Goal: Download file/media

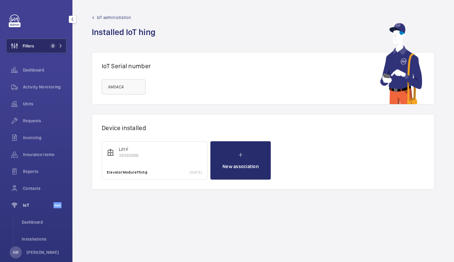
scroll to position [11, 0]
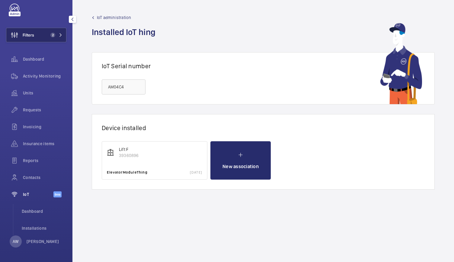
click at [51, 41] on button "Filters 2" at bounding box center [36, 35] width 60 height 14
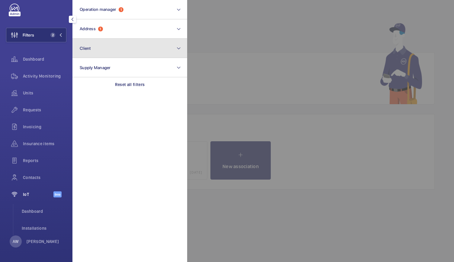
click at [93, 40] on button "Client" at bounding box center [129, 48] width 115 height 19
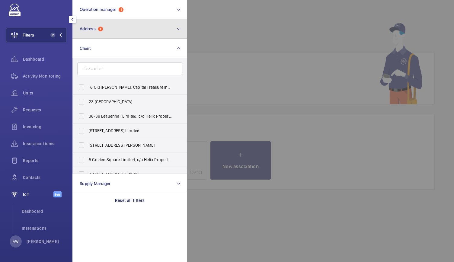
click at [96, 21] on button "Address 1" at bounding box center [129, 28] width 115 height 19
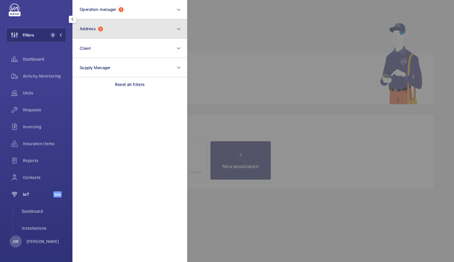
click at [96, 21] on button "Address 1" at bounding box center [129, 28] width 115 height 19
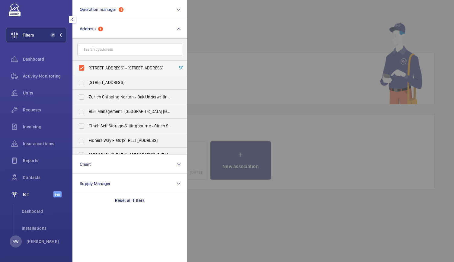
click at [81, 64] on label "[STREET_ADDRESS] - [STREET_ADDRESS]" at bounding box center [125, 68] width 105 height 14
click at [81, 64] on input "[STREET_ADDRESS] - [STREET_ADDRESS]" at bounding box center [81, 68] width 12 height 12
checkbox input "false"
click at [90, 43] on input "text" at bounding box center [129, 49] width 105 height 13
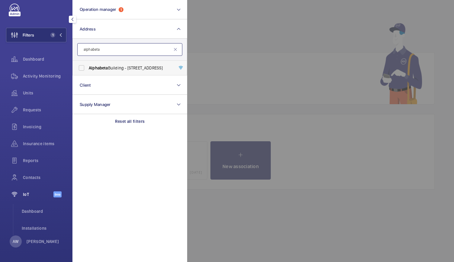
type input "alphabeta"
click at [89, 70] on span "Alphabeta" at bounding box center [98, 67] width 19 height 5
click at [88, 70] on input "[GEOGRAPHIC_DATA] - [STREET_ADDRESS]" at bounding box center [81, 68] width 12 height 12
checkbox input "true"
click at [52, 74] on span "Activity Monitoring" at bounding box center [44, 76] width 43 height 6
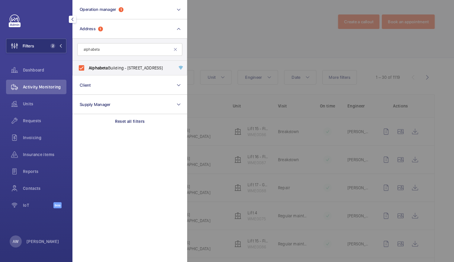
click at [253, 28] on div at bounding box center [414, 131] width 454 height 262
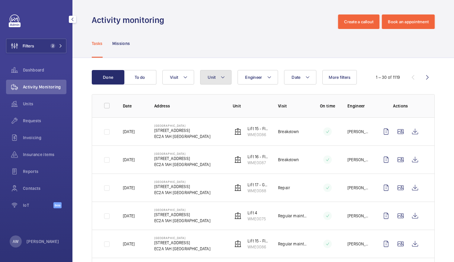
click at [220, 75] on mat-icon at bounding box center [222, 77] width 5 height 7
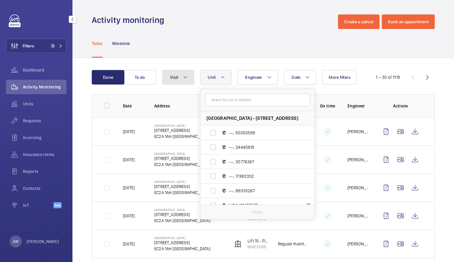
click at [193, 76] on button "Visit" at bounding box center [178, 77] width 32 height 14
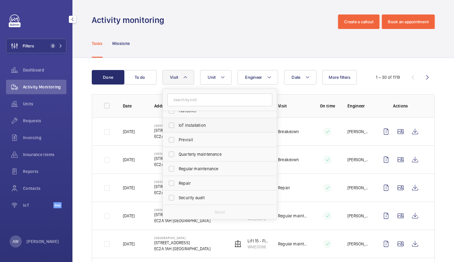
scroll to position [66, 0]
click at [190, 183] on span "Repair" at bounding box center [220, 183] width 83 height 6
click at [177, 183] on input "Repair" at bounding box center [171, 183] width 12 height 12
checkbox input "true"
click at [227, 41] on div "Tasks Missions" at bounding box center [263, 43] width 343 height 29
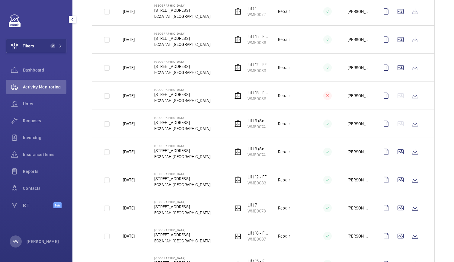
scroll to position [457, 0]
click at [411, 206] on wm-front-icon-button at bounding box center [415, 207] width 14 height 14
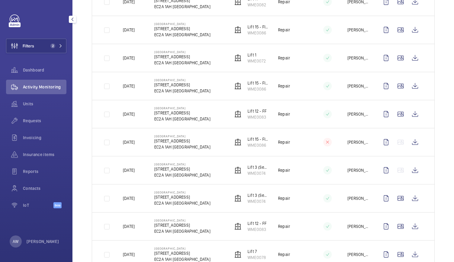
scroll to position [430, 0]
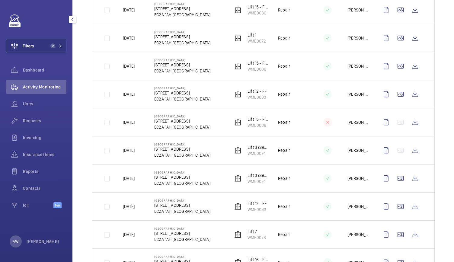
click at [223, 125] on td "Lift 15 - Flight Club WME0086" at bounding box center [245, 122] width 45 height 28
click at [301, 126] on td "Repair" at bounding box center [287, 122] width 39 height 28
click at [442, 80] on div "Done To do Date Engineer Unit Visit 1 More filters 1 – 30 of 57 Date Address Un…" at bounding box center [262, 86] width 381 height 916
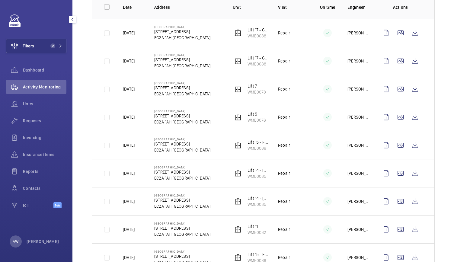
scroll to position [98, 0]
click at [408, 85] on wm-front-icon-button at bounding box center [415, 89] width 14 height 14
